Goal: Task Accomplishment & Management: Manage account settings

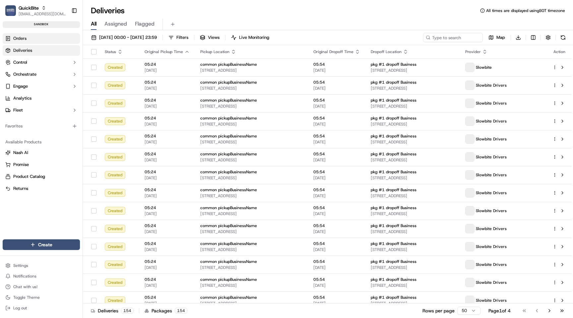
click at [39, 41] on link "Orders" at bounding box center [41, 38] width 77 height 11
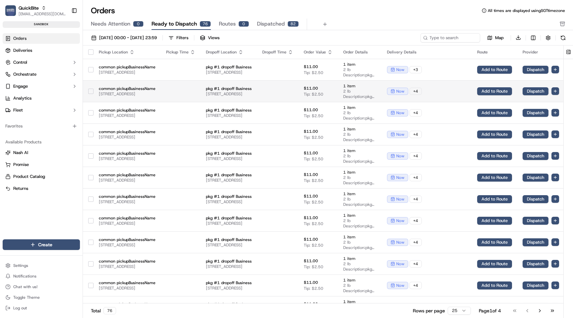
scroll to position [0, 89]
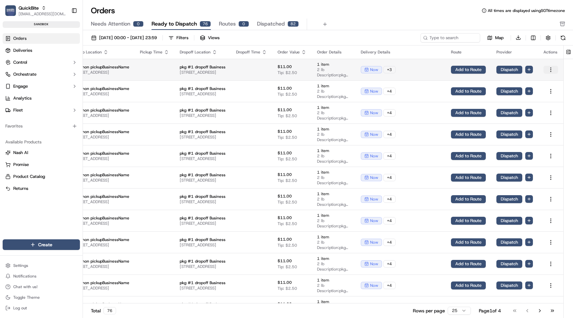
click at [552, 69] on html "QuickBite maksim@usenash.com Toggle Sidebar sandbox Orders Deliveries Control O…" at bounding box center [286, 159] width 573 height 318
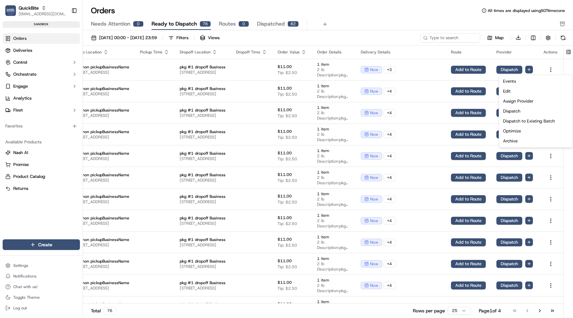
click at [552, 69] on html "QuickBite maksim@usenash.com Toggle Sidebar sandbox Orders Deliveries Control O…" at bounding box center [286, 159] width 573 height 318
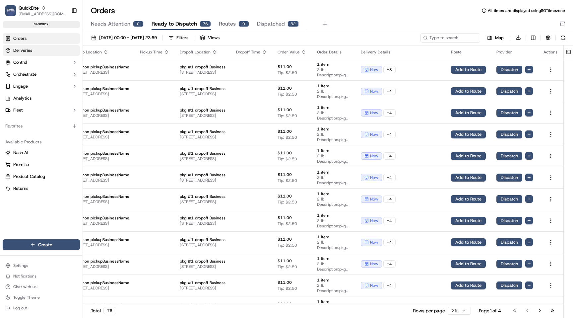
click at [57, 47] on link "Deliveries" at bounding box center [41, 50] width 77 height 11
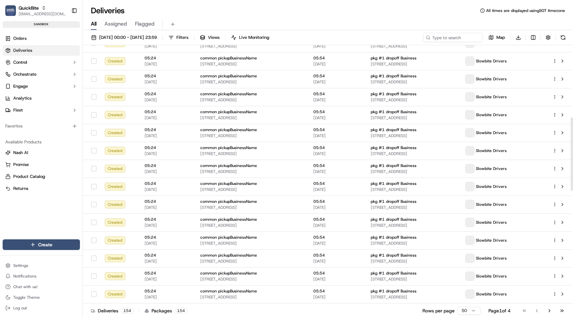
scroll to position [651, 0]
click at [463, 312] on html "QuickBite maksim@usenash.com Toggle Sidebar sandbox Orders Deliveries Control O…" at bounding box center [286, 159] width 573 height 318
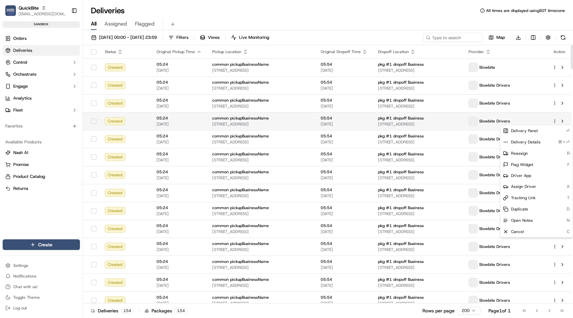
click at [555, 120] on html "QuickBite maksim@usenash.com Toggle Sidebar sandbox Orders Deliveries Control O…" at bounding box center [286, 159] width 573 height 318
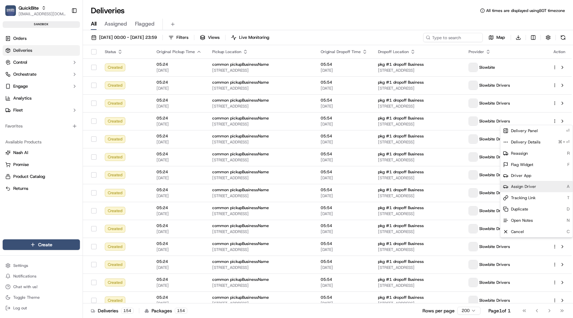
click at [543, 185] on div "Assign Driver A" at bounding box center [536, 186] width 72 height 11
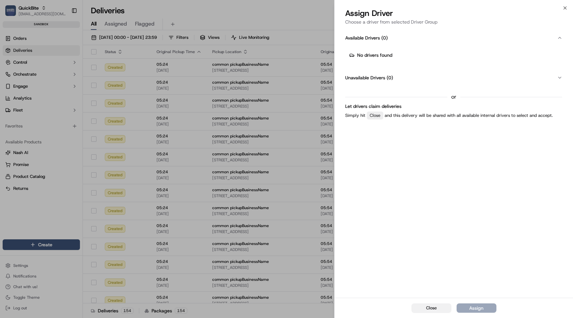
click at [429, 311] on button "Close" at bounding box center [432, 307] width 40 height 9
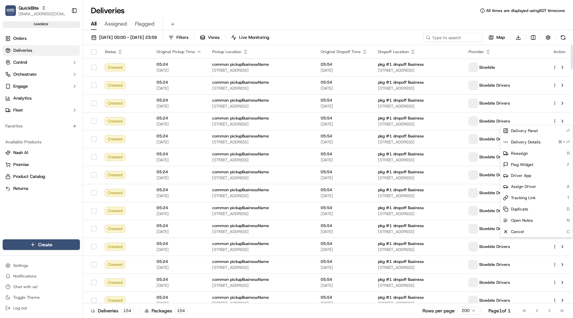
click at [464, 22] on div "All Assigned Flagged" at bounding box center [328, 25] width 490 height 12
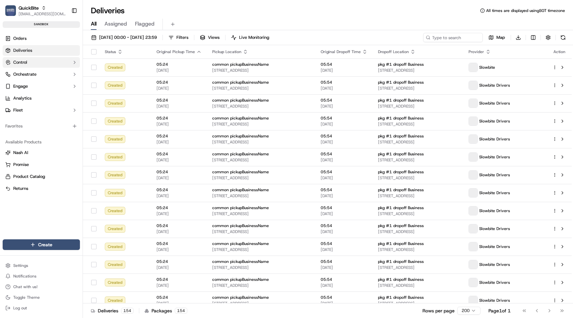
click at [69, 64] on button "Control" at bounding box center [41, 62] width 77 height 11
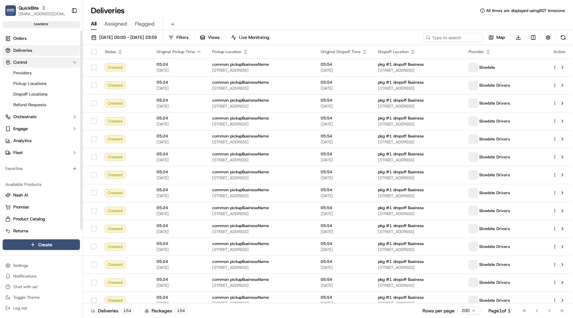
click at [69, 64] on button "Control" at bounding box center [41, 62] width 77 height 11
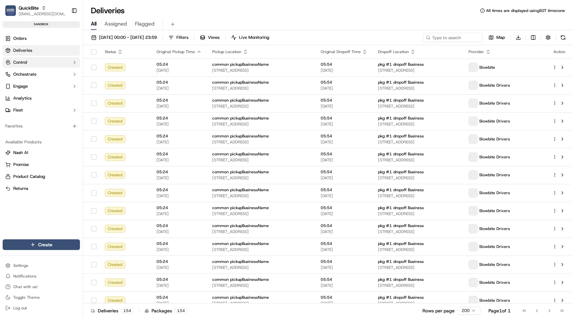
click at [69, 64] on button "Control" at bounding box center [41, 62] width 77 height 11
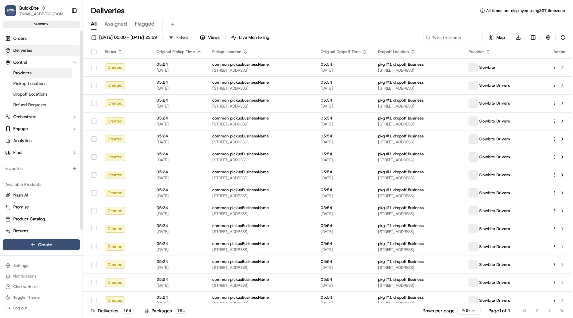
click at [44, 73] on link "Providers" at bounding box center [41, 72] width 61 height 9
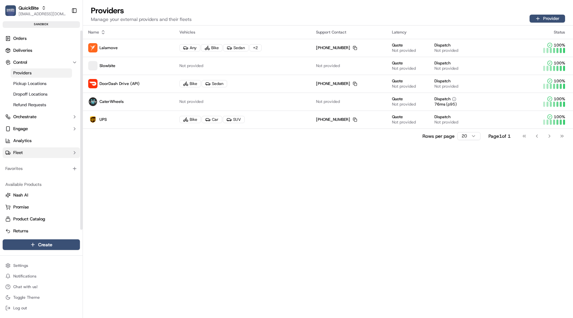
click at [40, 154] on button "Fleet" at bounding box center [41, 152] width 77 height 11
click at [34, 161] on link "Drivers" at bounding box center [41, 163] width 61 height 9
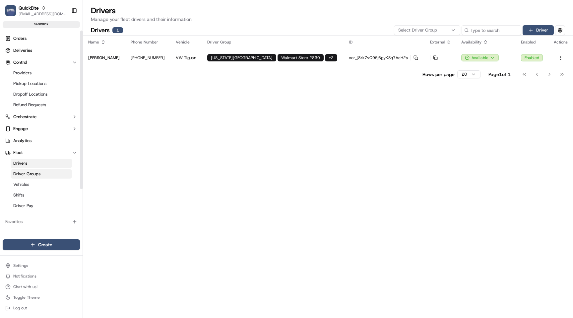
click at [33, 171] on span "Driver Groups" at bounding box center [26, 174] width 27 height 6
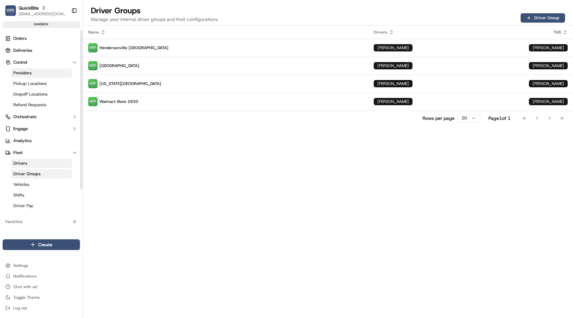
click at [36, 75] on link "Providers" at bounding box center [41, 72] width 61 height 9
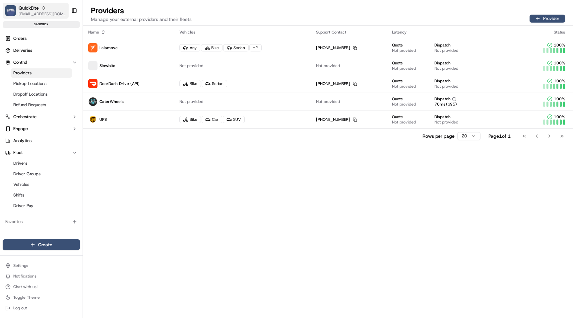
click at [44, 17] on button "QuickBite maksim@usenash.com" at bounding box center [36, 11] width 66 height 16
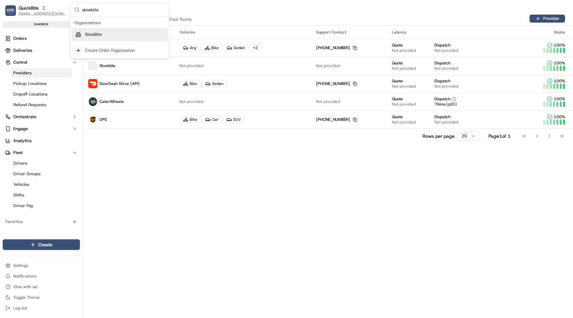
type input "slowbite"
click at [138, 34] on div "SlowBite" at bounding box center [120, 34] width 96 height 13
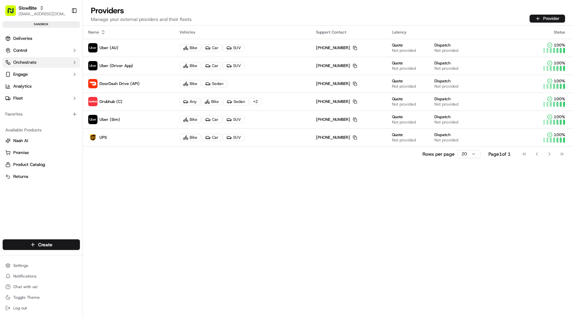
click at [35, 62] on span "Orchestrate" at bounding box center [24, 62] width 23 height 6
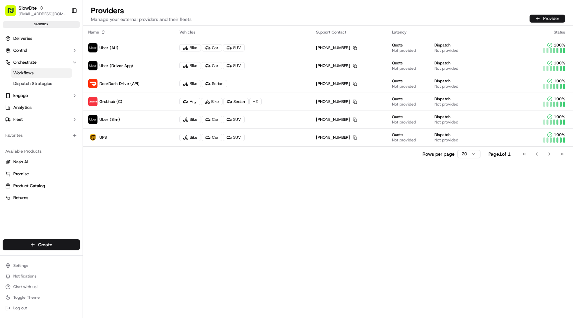
click at [31, 72] on span "Workflows" at bounding box center [23, 73] width 20 height 6
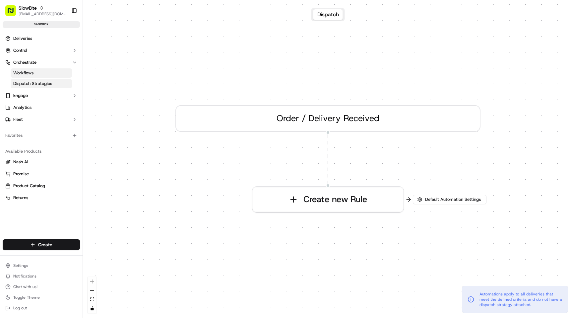
click at [31, 79] on link "Dispatch Strategies" at bounding box center [41, 83] width 61 height 9
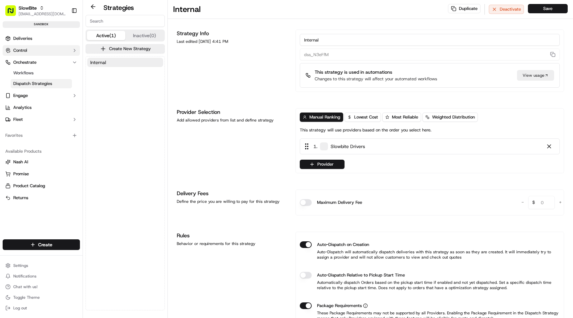
click at [37, 53] on button "Control" at bounding box center [41, 50] width 77 height 11
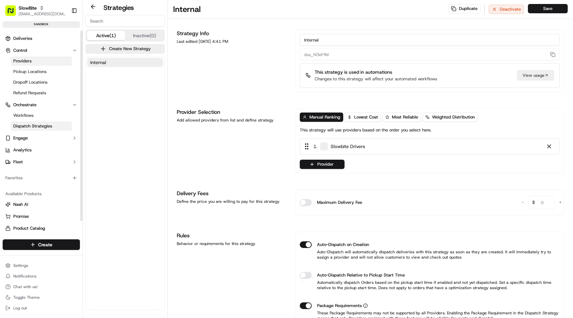
click at [34, 62] on link "Providers" at bounding box center [41, 60] width 61 height 9
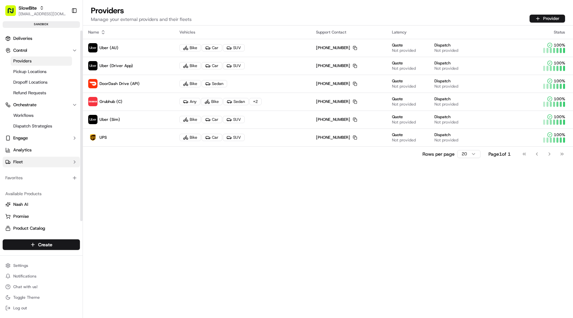
click at [32, 161] on button "Fleet" at bounding box center [41, 162] width 77 height 11
click at [28, 178] on link "Driver Groups" at bounding box center [41, 182] width 61 height 9
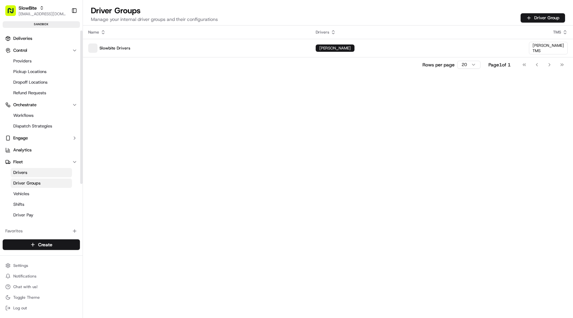
click at [28, 172] on link "Drivers" at bounding box center [41, 172] width 61 height 9
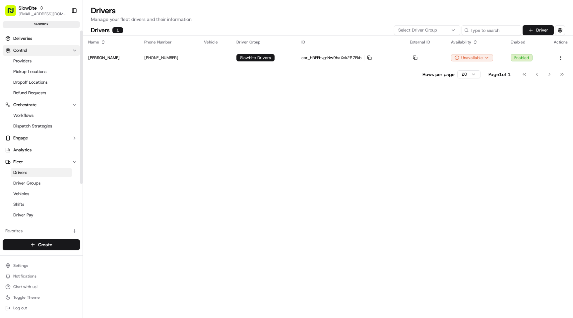
click at [42, 50] on button "Control" at bounding box center [41, 50] width 77 height 11
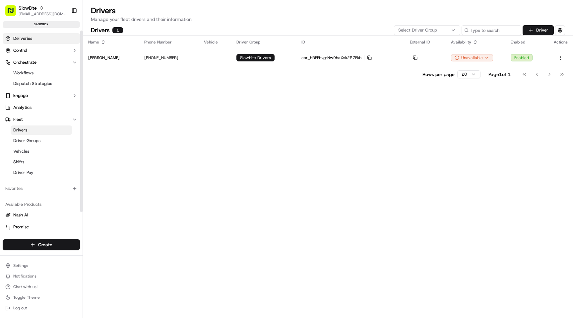
click at [42, 35] on link "Deliveries" at bounding box center [41, 38] width 77 height 11
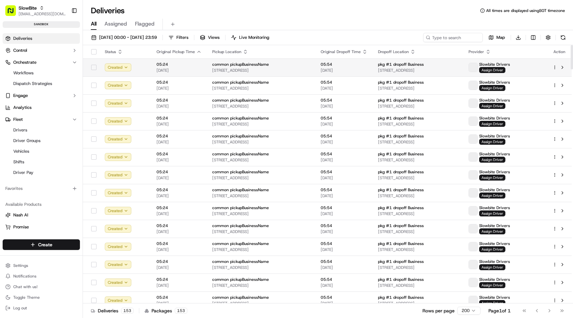
click at [554, 66] on html "SlowBite maksim@usenash.com Toggle Sidebar sandbox Deliveries Control Orchestra…" at bounding box center [286, 159] width 573 height 318
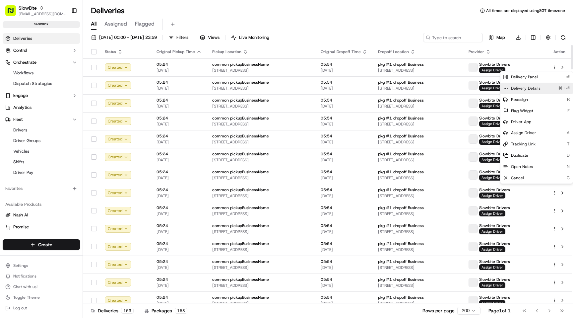
click at [527, 89] on span "Delivery Details" at bounding box center [526, 88] width 30 height 5
click at [188, 19] on html "SlowBite maksim@usenash.com Toggle Sidebar sandbox Deliveries Control Orchestra…" at bounding box center [286, 159] width 573 height 318
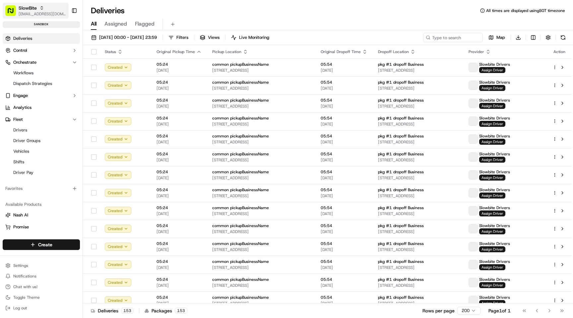
click at [30, 8] on span "SlowBite" at bounding box center [28, 8] width 18 height 7
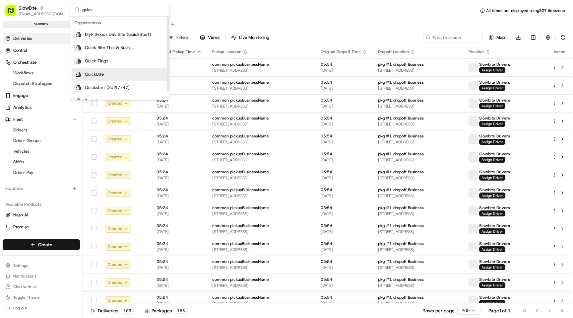
type input "quick"
click at [116, 72] on div "QuickBite" at bounding box center [120, 74] width 96 height 13
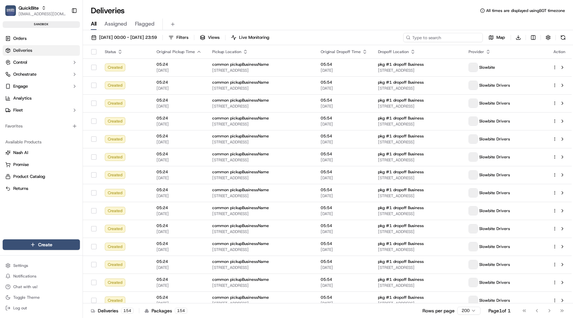
click at [461, 34] on input at bounding box center [443, 37] width 80 height 9
paste input "job_8qvbGJNHPGMVnJ7BFVnbzf"
type input "job_8qvbGJNHPGMVnJ7BFVnbzf"
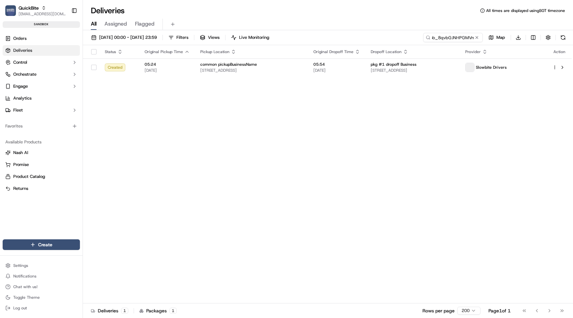
click at [408, 130] on div "Status Original Pickup Time Pickup Location Original Dropoff Time Dropoff Locat…" at bounding box center [327, 174] width 489 height 258
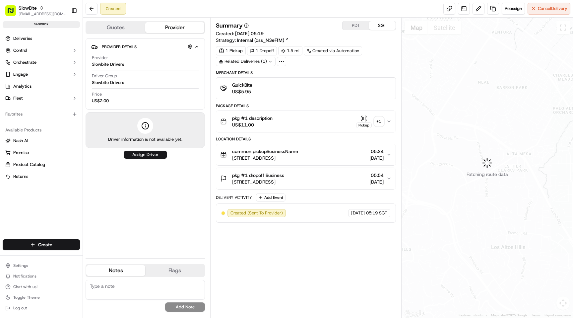
click at [273, 19] on div "Summary PDT SGT Created: [DATE] 05:19 Strategy: Internal (dss_N3eFfM) 1 Pickup …" at bounding box center [305, 168] width 191 height 300
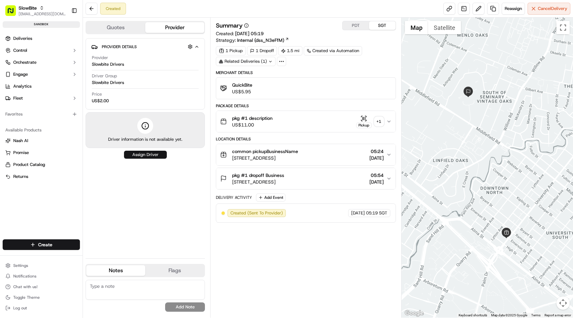
click at [149, 153] on button "Assign Driver" at bounding box center [145, 155] width 43 height 8
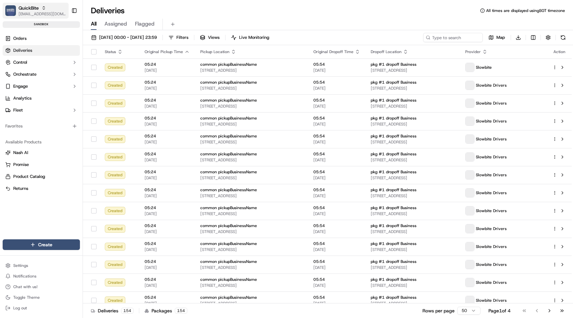
click at [38, 3] on button "QuickBite maksim@usenash.com" at bounding box center [36, 11] width 66 height 16
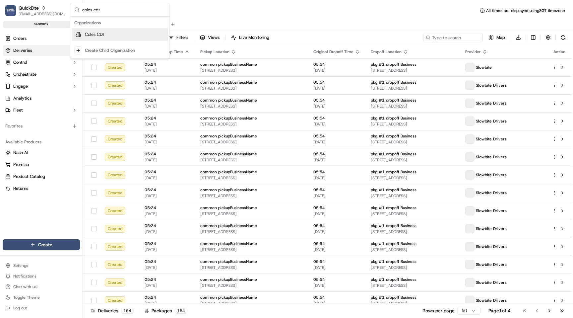
type input "coles cdt"
click at [89, 37] on span "Coles CDT" at bounding box center [95, 35] width 20 height 6
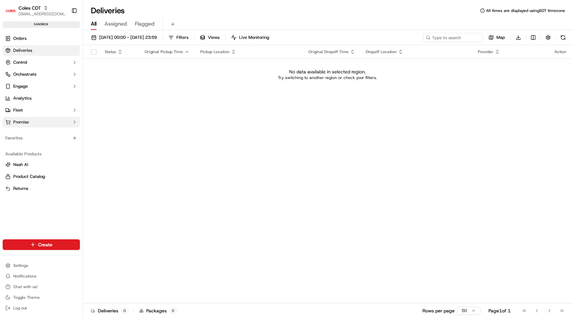
click at [38, 121] on button "Promise" at bounding box center [41, 122] width 77 height 11
click at [43, 75] on button "Orchestrate" at bounding box center [41, 74] width 77 height 11
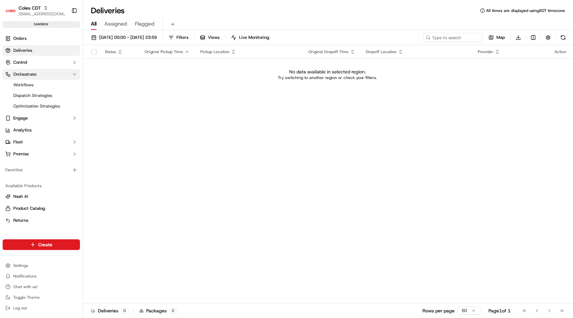
click at [43, 75] on button "Orchestrate" at bounding box center [41, 74] width 77 height 11
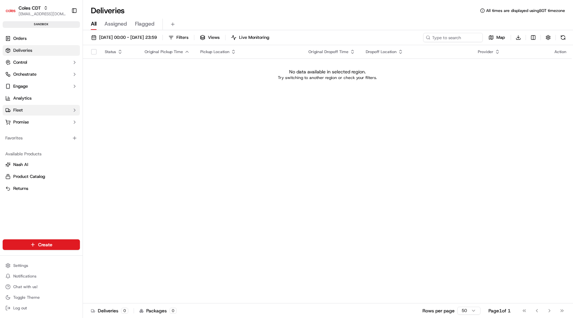
click at [38, 108] on button "Fleet" at bounding box center [41, 110] width 77 height 11
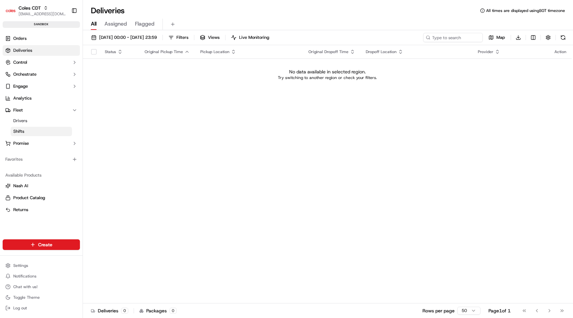
click at [38, 135] on link "Shifts" at bounding box center [41, 131] width 61 height 9
